Goal: Task Accomplishment & Management: Manage account settings

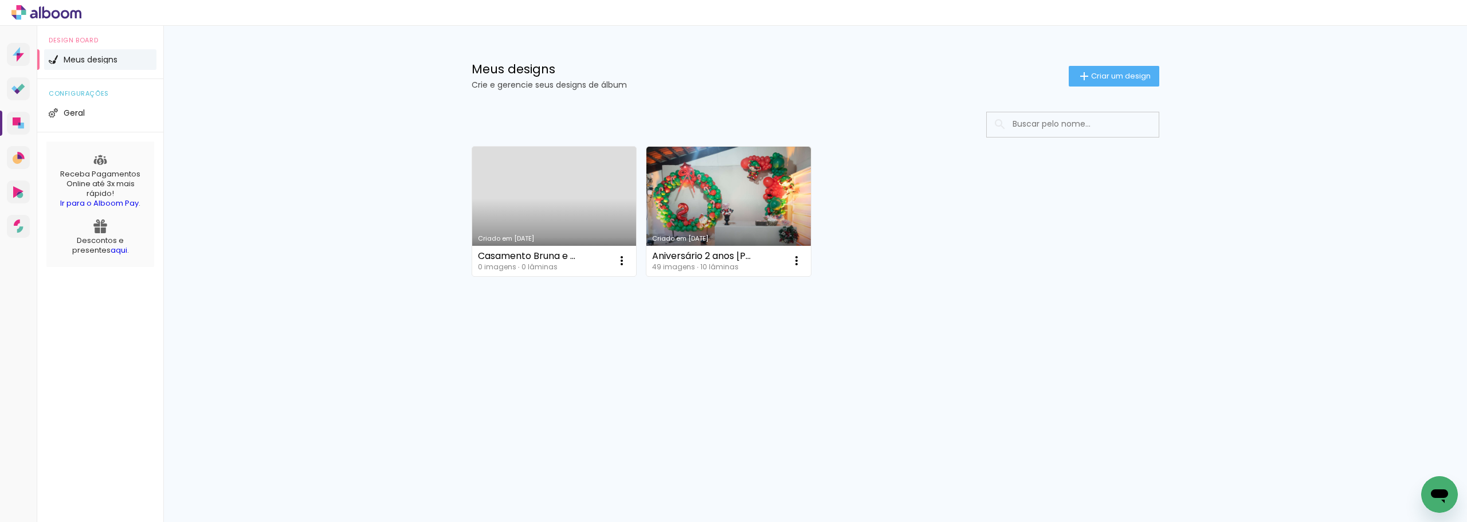
click at [597, 213] on link "Criado em [DATE]" at bounding box center [554, 211] width 164 height 129
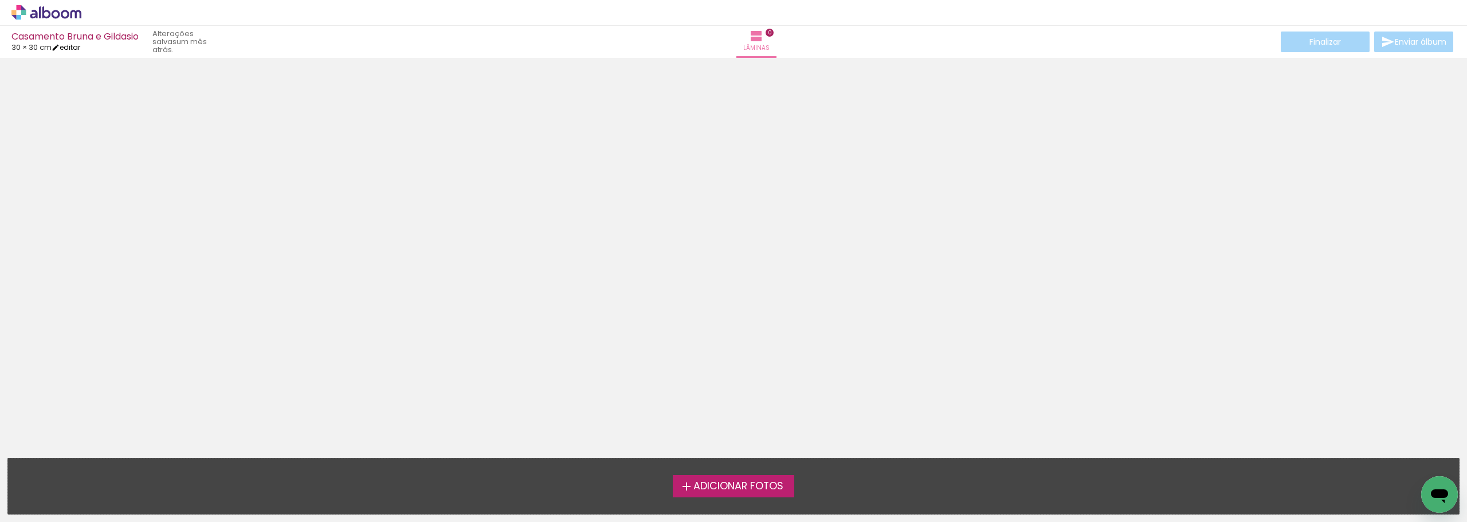
click at [73, 48] on link "editar" at bounding box center [66, 47] width 29 height 10
type input "30"
type input "60"
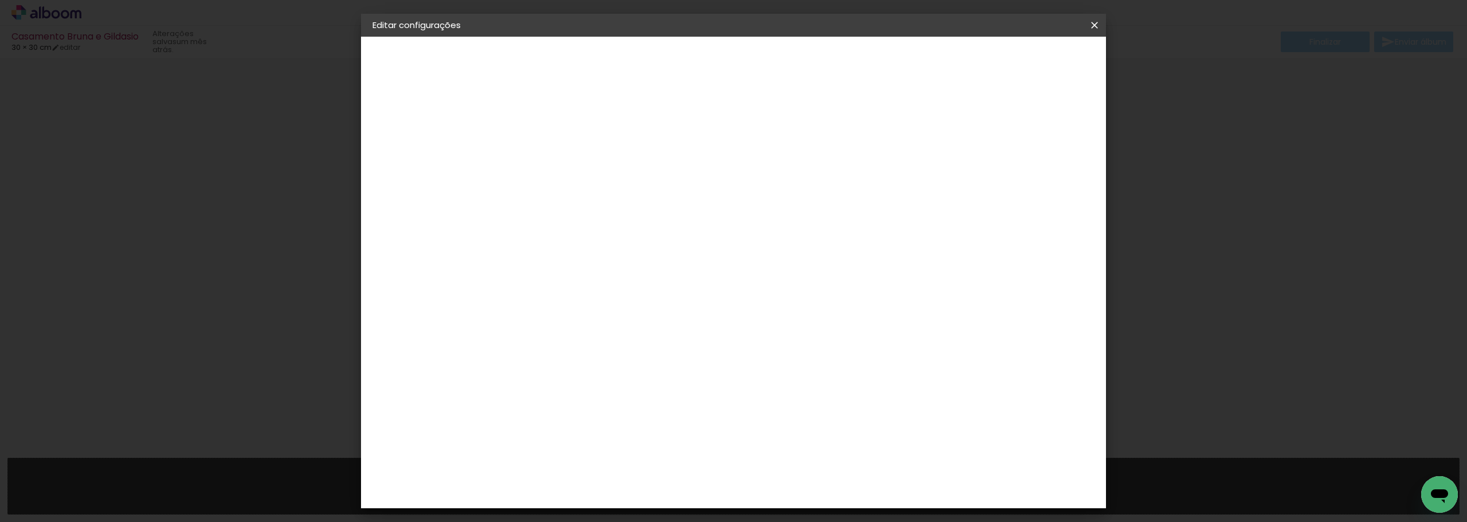
click at [424, 143] on div "Tamanho livre" at bounding box center [416, 141] width 40 height 16
click at [0, 0] on slot "Tamanho Livre" at bounding box center [0, 0] width 0 height 0
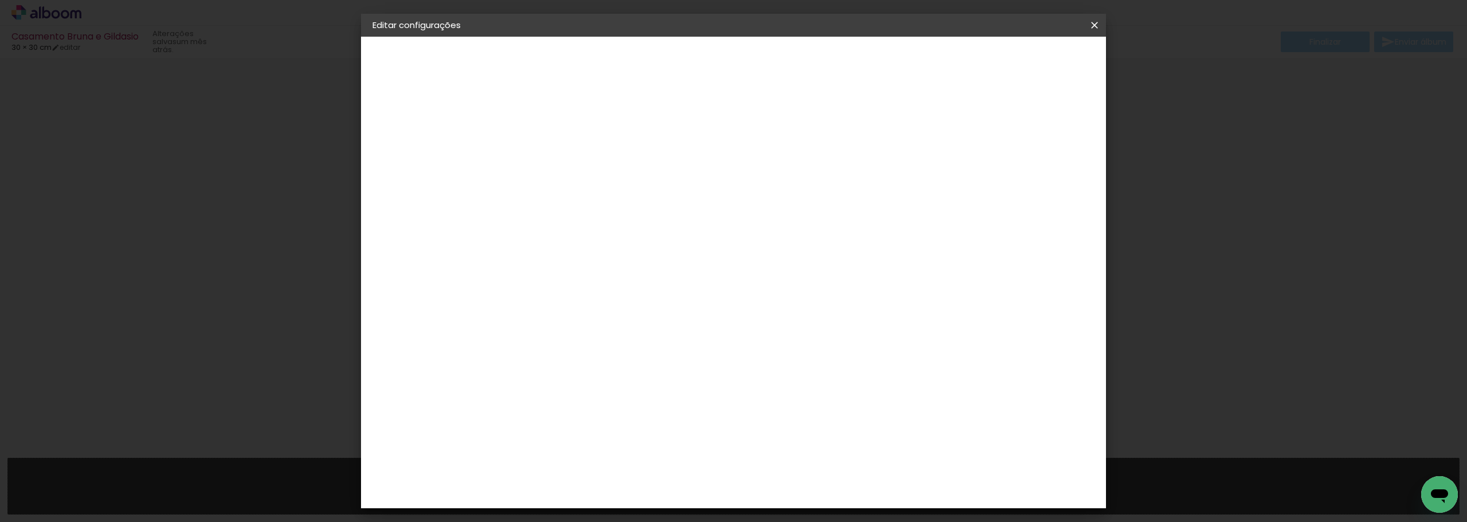
click at [0, 0] on slot "Avançar" at bounding box center [0, 0] width 0 height 0
click at [604, 196] on input "text" at bounding box center [582, 200] width 45 height 18
click at [875, 196] on paper-item "Padrão" at bounding box center [807, 190] width 229 height 23
type input "Padrão"
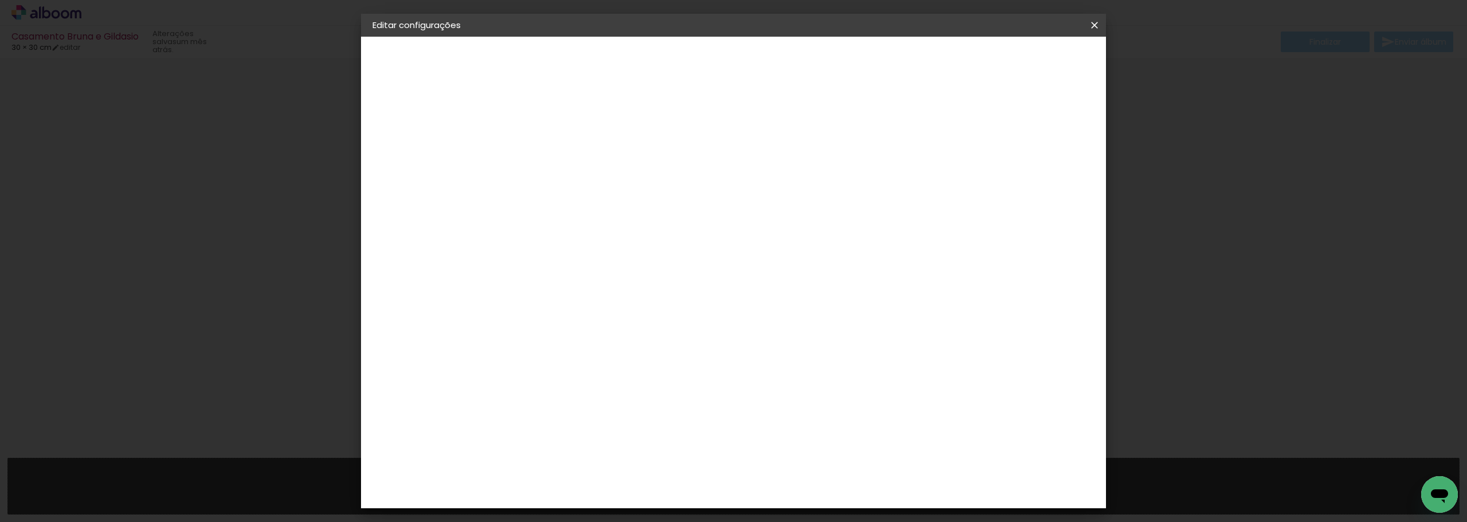
scroll to position [344, 0]
click at [0, 0] on slot "Avançar" at bounding box center [0, 0] width 0 height 0
click at [1023, 62] on span "Salvar configurações" at bounding box center [980, 61] width 85 height 8
click at [1021, 58] on span "Salvar configurações" at bounding box center [980, 61] width 85 height 8
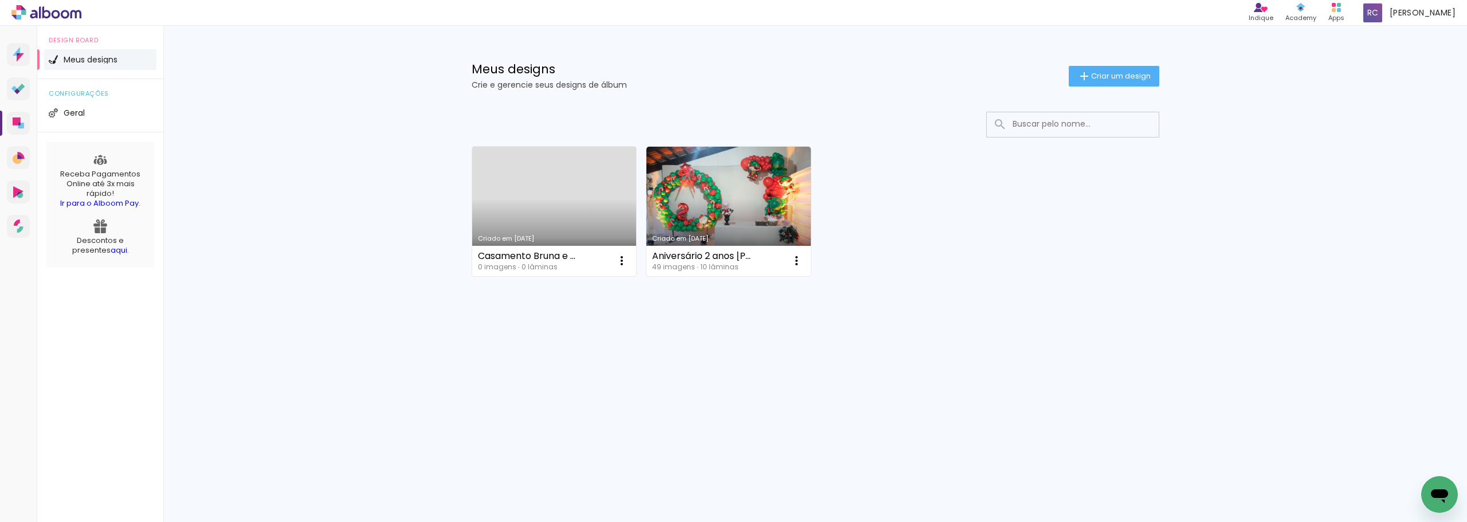
click at [510, 178] on link "Criado em [DATE]" at bounding box center [554, 211] width 164 height 129
